Goal: Information Seeking & Learning: Learn about a topic

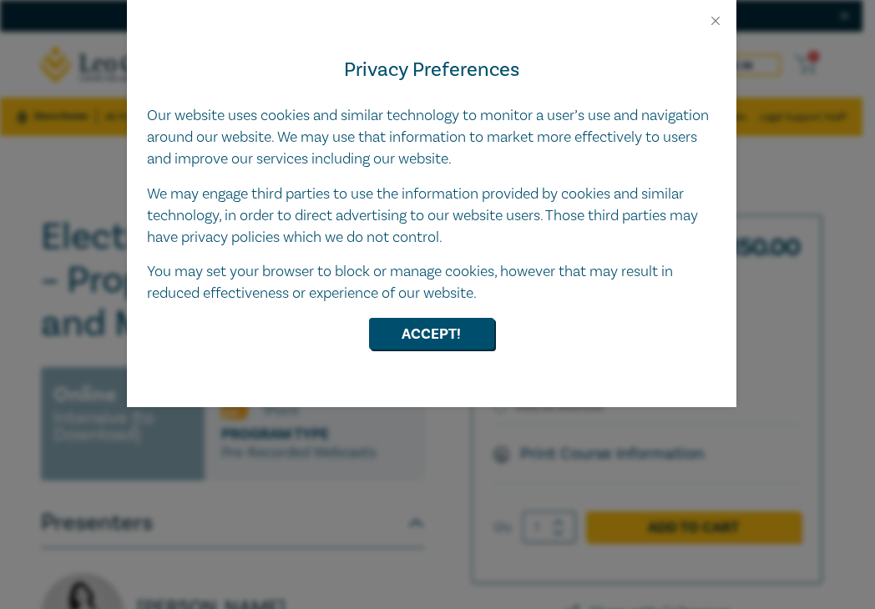
click at [406, 333] on div "Privacy Preferences Our website uses cookies and similar technology to monitor …" at bounding box center [431, 217] width 609 height 379
click at [713, 55] on h4 "Privacy Preferences" at bounding box center [431, 70] width 569 height 30
click at [715, 28] on div "Privacy Preferences Our website uses cookies and similar technology to monitor …" at bounding box center [431, 217] width 609 height 379
click at [449, 335] on div "Privacy Preferences Our website uses cookies and similar technology to monitor …" at bounding box center [431, 217] width 609 height 379
click at [713, 55] on h4 "Privacy Preferences" at bounding box center [431, 70] width 569 height 30
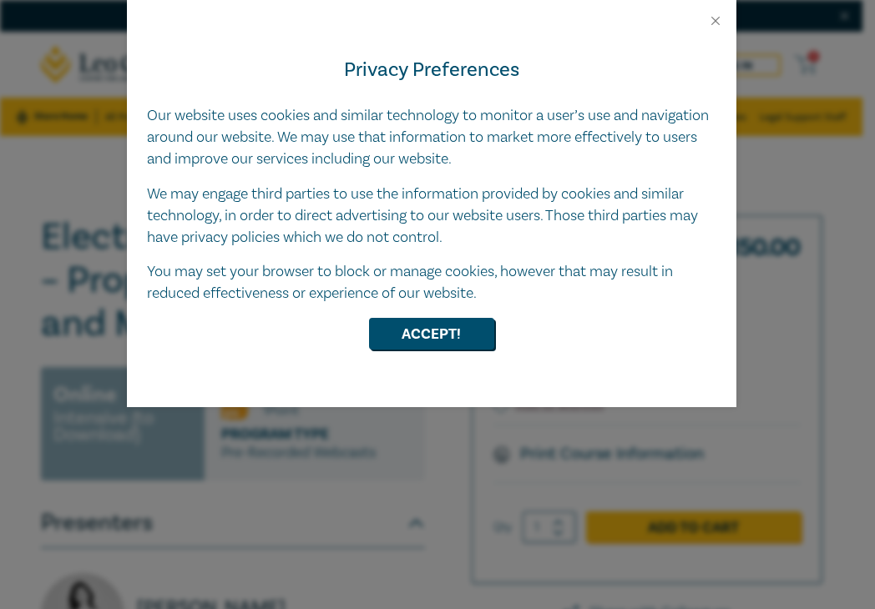
click at [387, 325] on div "Privacy Preferences Our website uses cookies and similar technology to monitor …" at bounding box center [431, 217] width 609 height 379
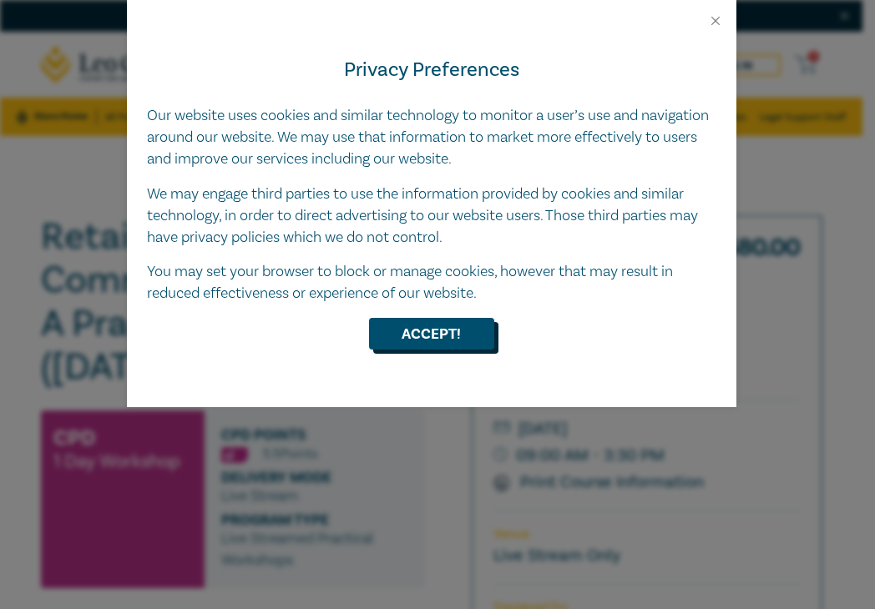
click at [456, 337] on button "Accept!" at bounding box center [431, 334] width 125 height 32
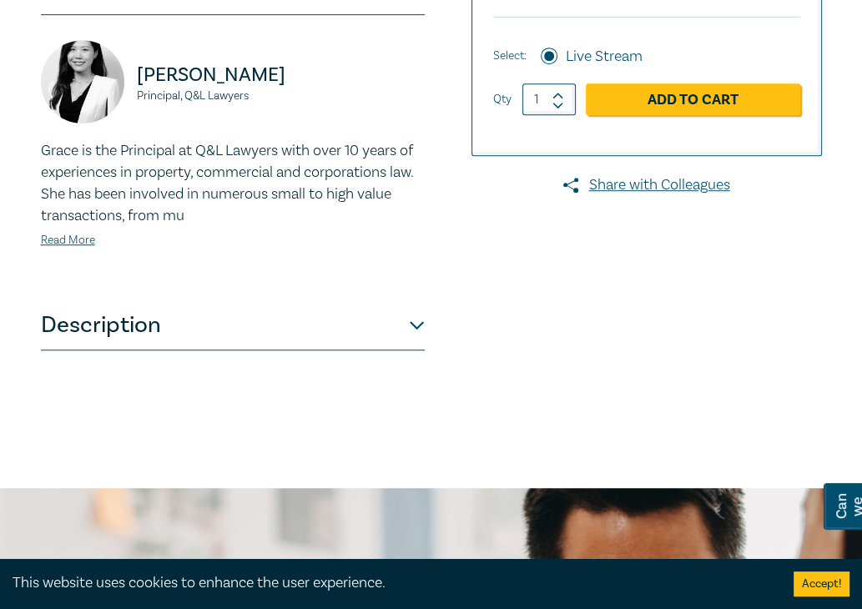
scroll to position [655, 0]
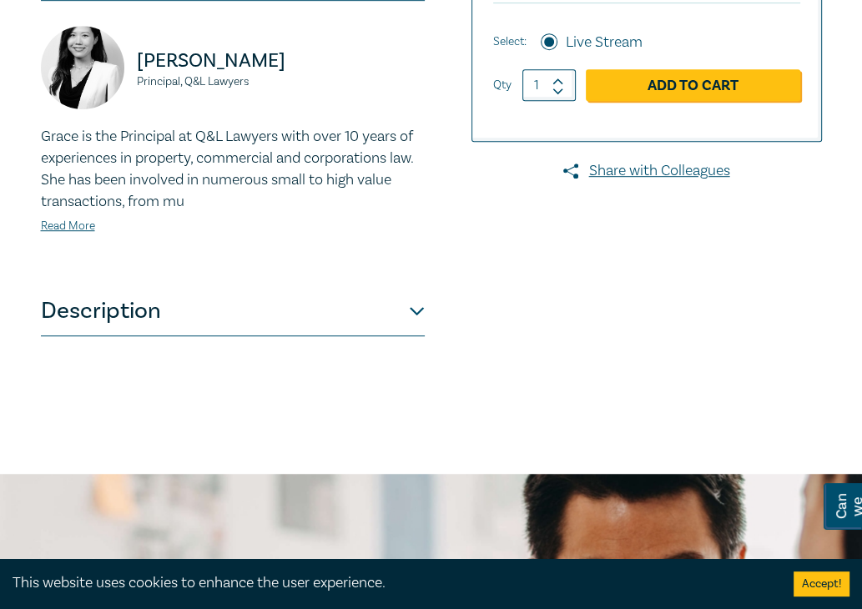
click at [420, 313] on button "Description" at bounding box center [233, 311] width 384 height 50
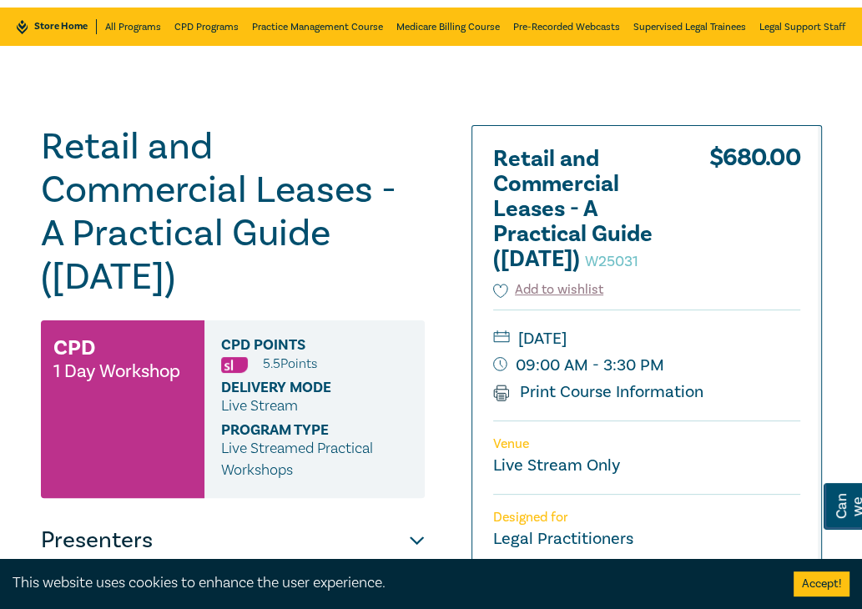
scroll to position [134, 0]
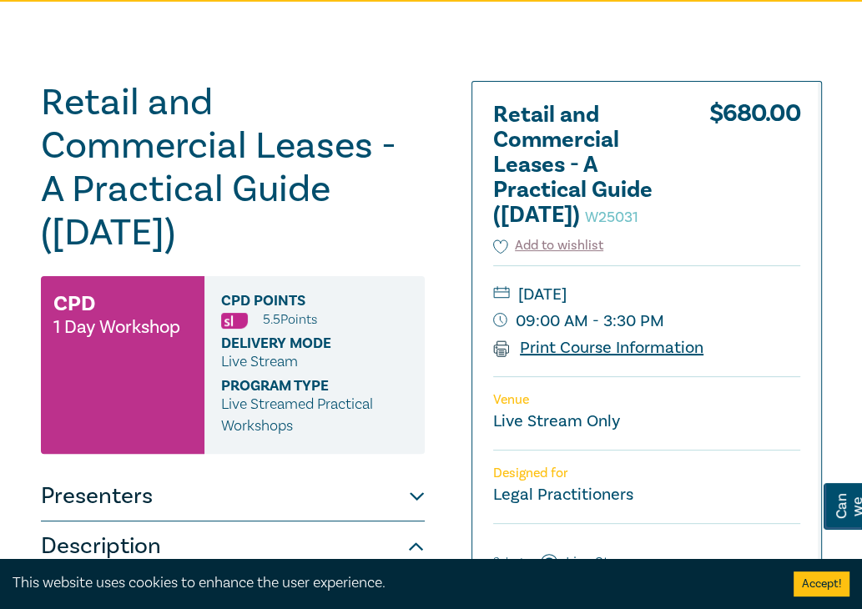
click at [658, 359] on link "Print Course Information" at bounding box center [598, 348] width 211 height 22
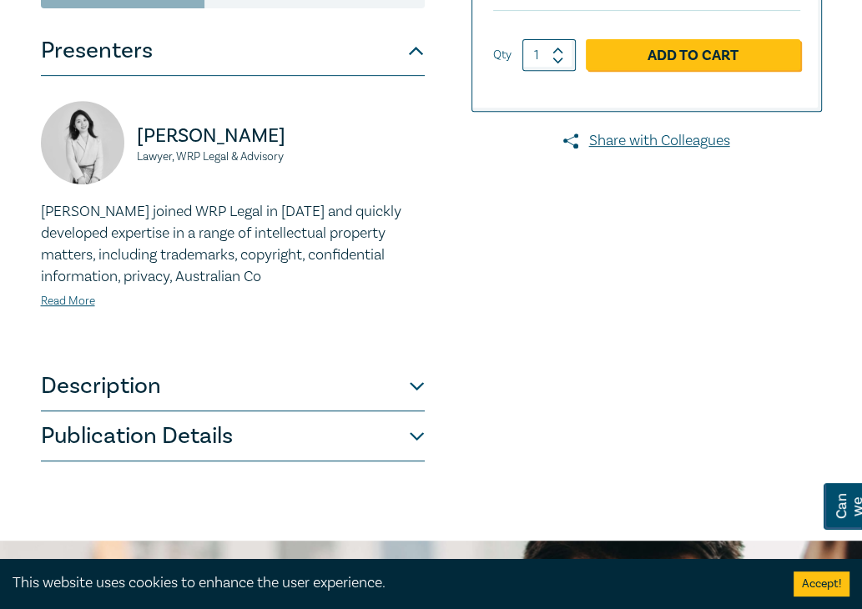
scroll to position [478, 0]
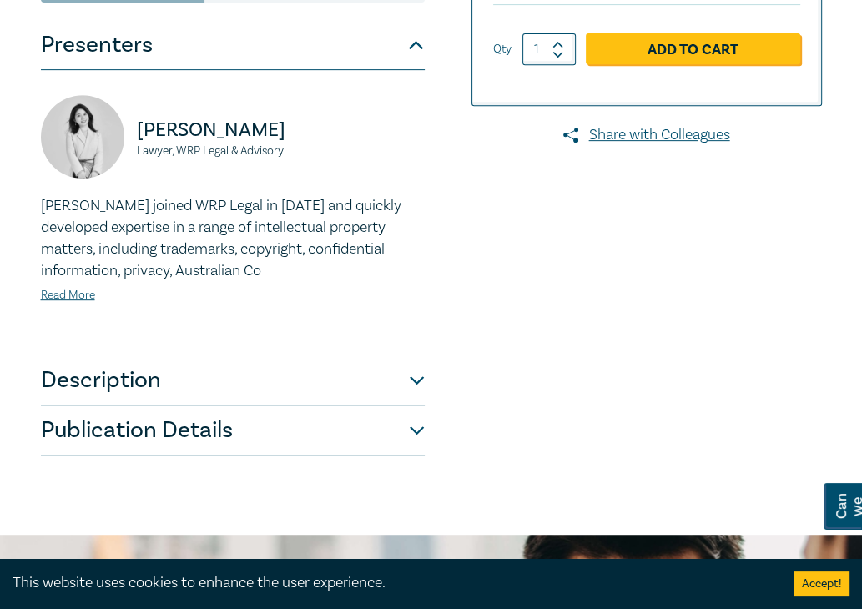
click at [421, 432] on button "Publication Details" at bounding box center [233, 431] width 384 height 50
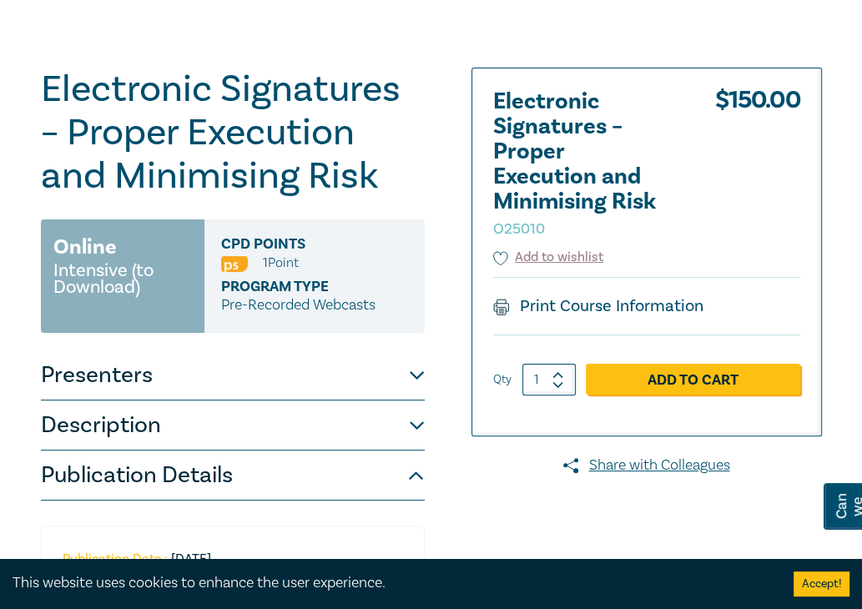
scroll to position [140, 0]
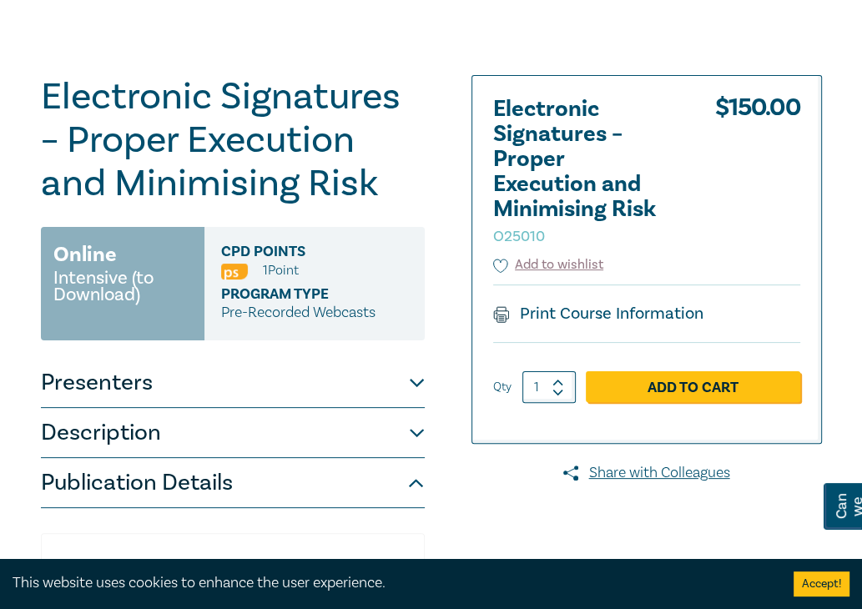
click at [413, 430] on button "Description" at bounding box center [233, 433] width 384 height 50
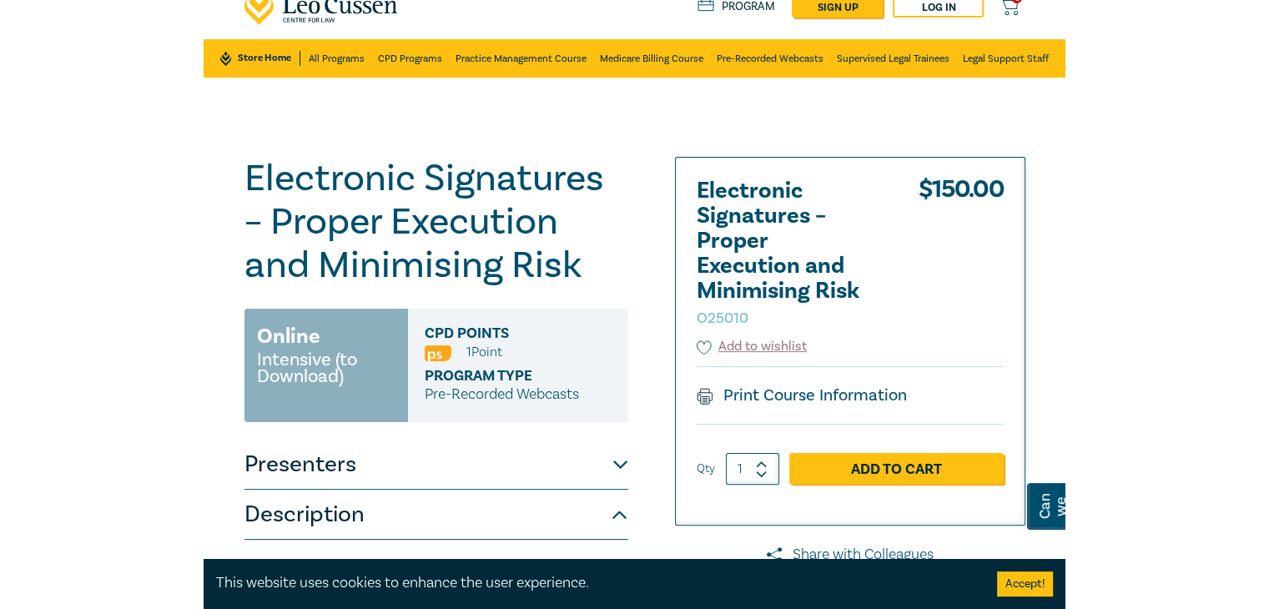
scroll to position [0, 0]
